Goal: Task Accomplishment & Management: Complete application form

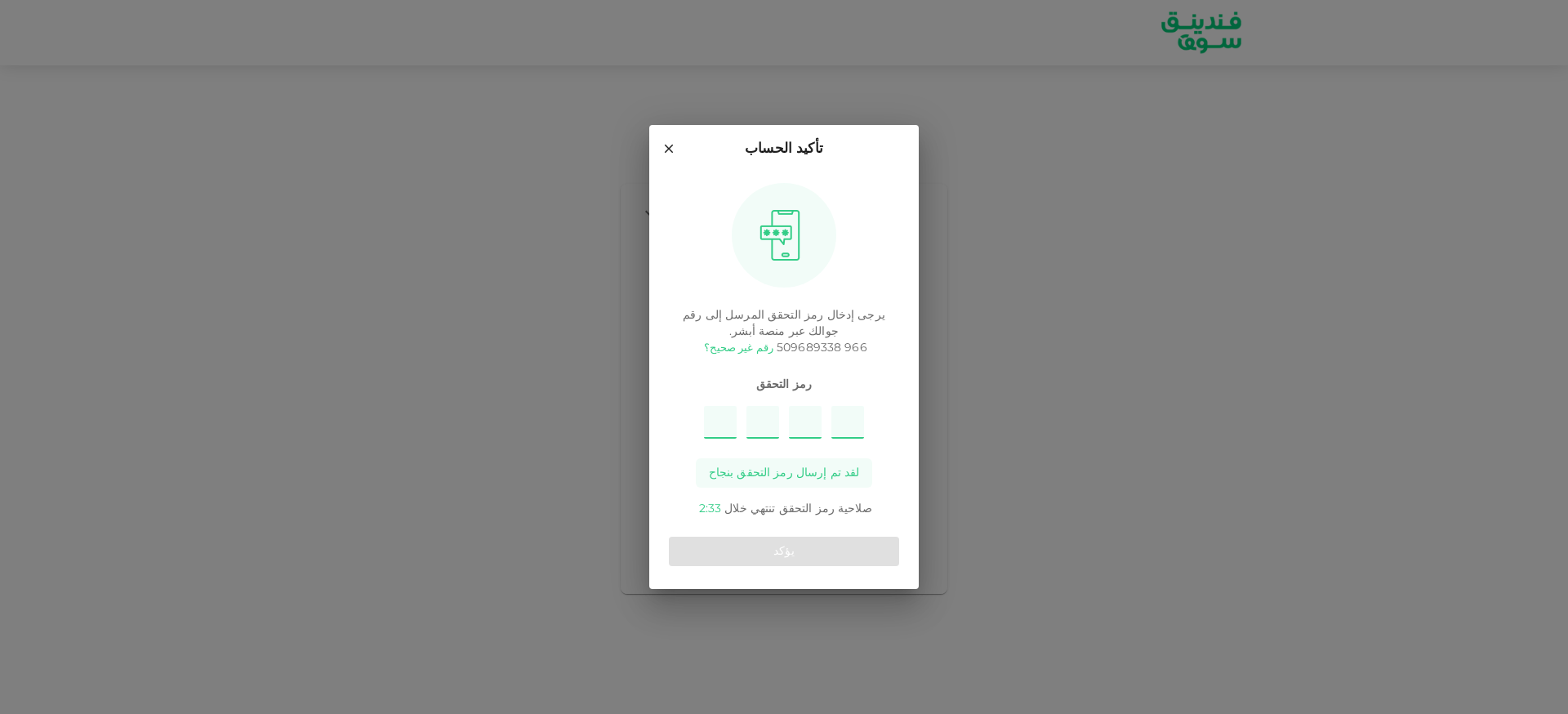
type input "9"
type input "1"
type input "8"
type input "3"
click at [791, 567] on div "يؤكد" at bounding box center [784, 551] width 231 height 42
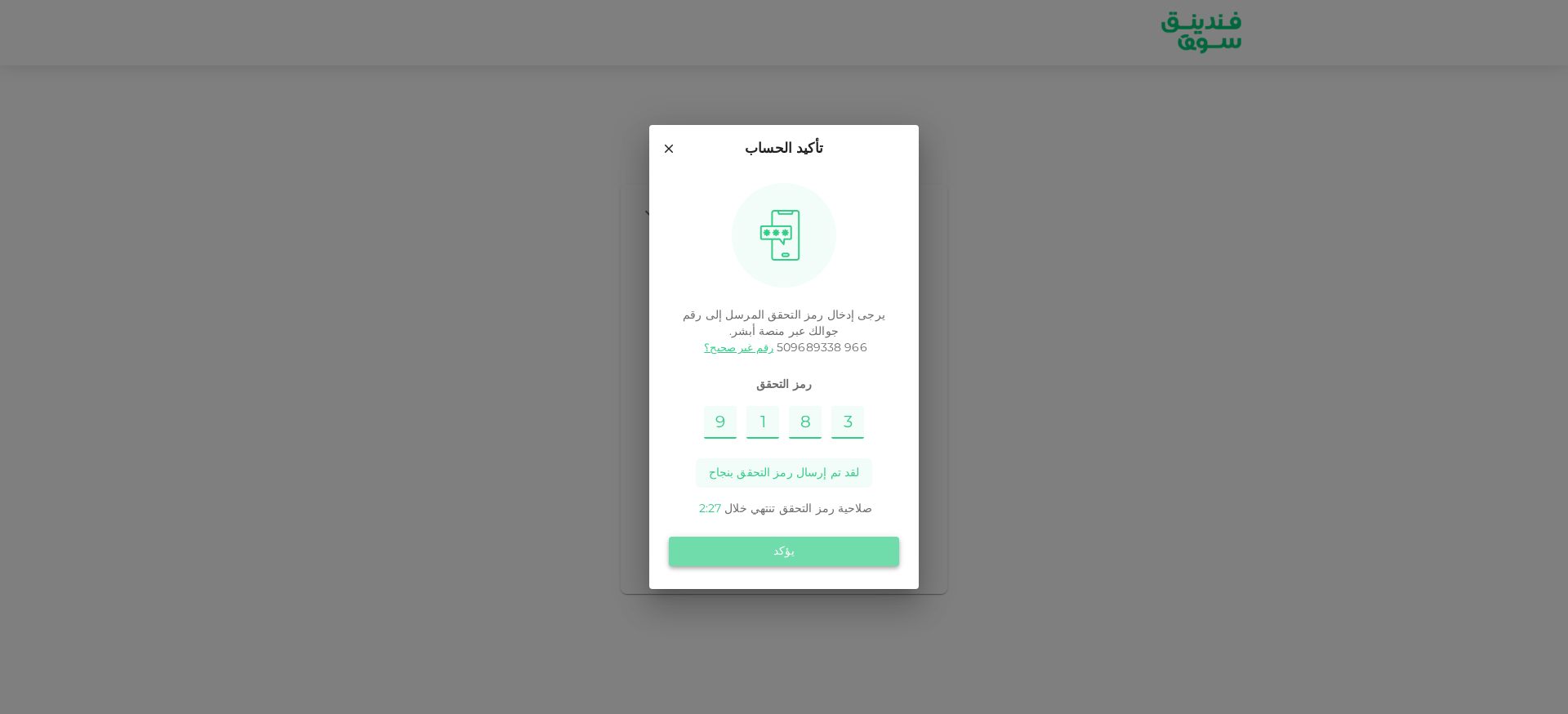
click at [786, 559] on button "يؤكد" at bounding box center [784, 552] width 231 height 29
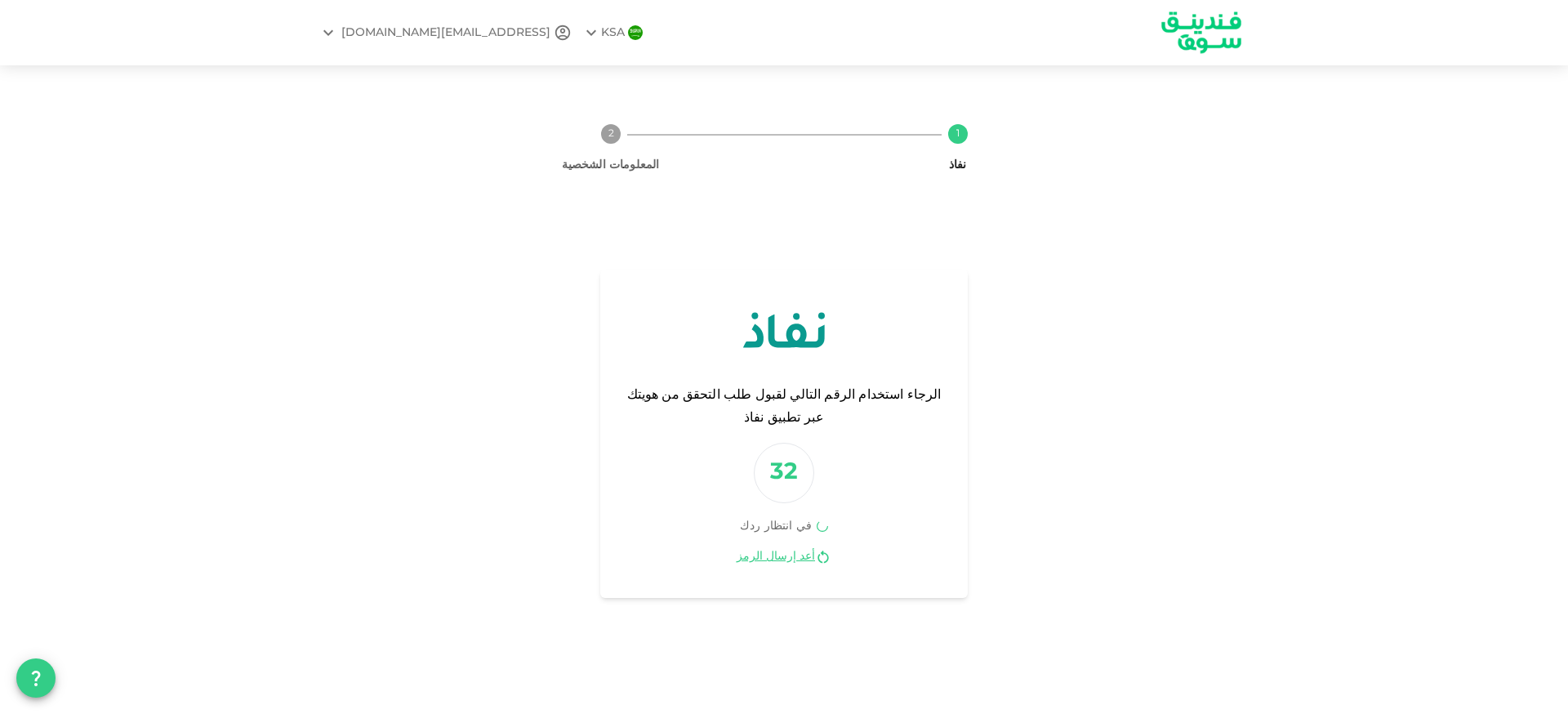
click at [785, 520] on span "في انتظار ردك" at bounding box center [776, 526] width 72 height 12
